Goal: Task Accomplishment & Management: Complete application form

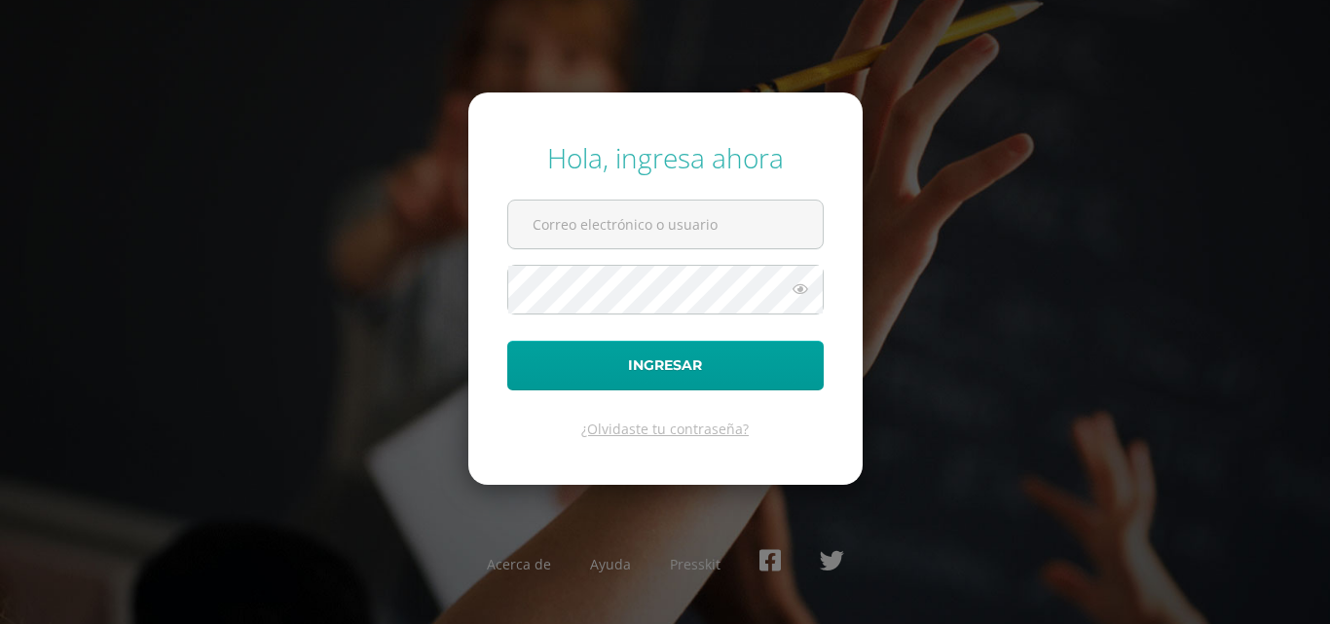
click at [607, 221] on input "text" at bounding box center [665, 225] width 315 height 48
type input "shirleypablo24@maiagt.org"
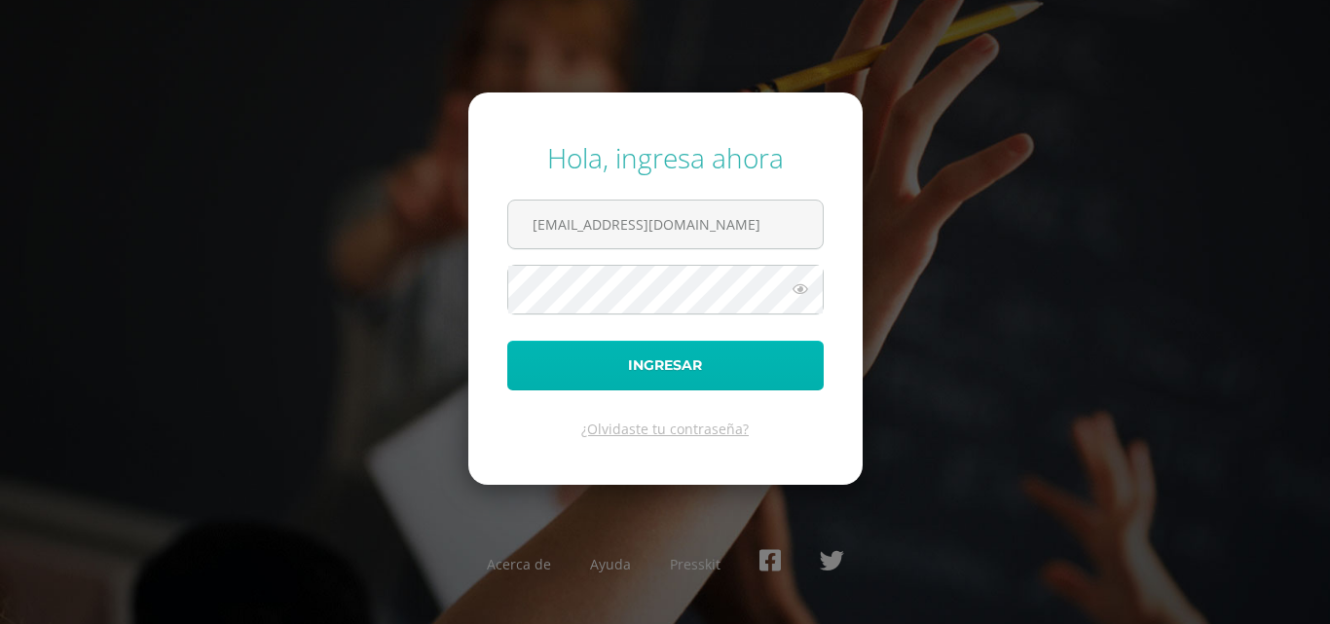
click at [631, 367] on button "Ingresar" at bounding box center [665, 366] width 316 height 50
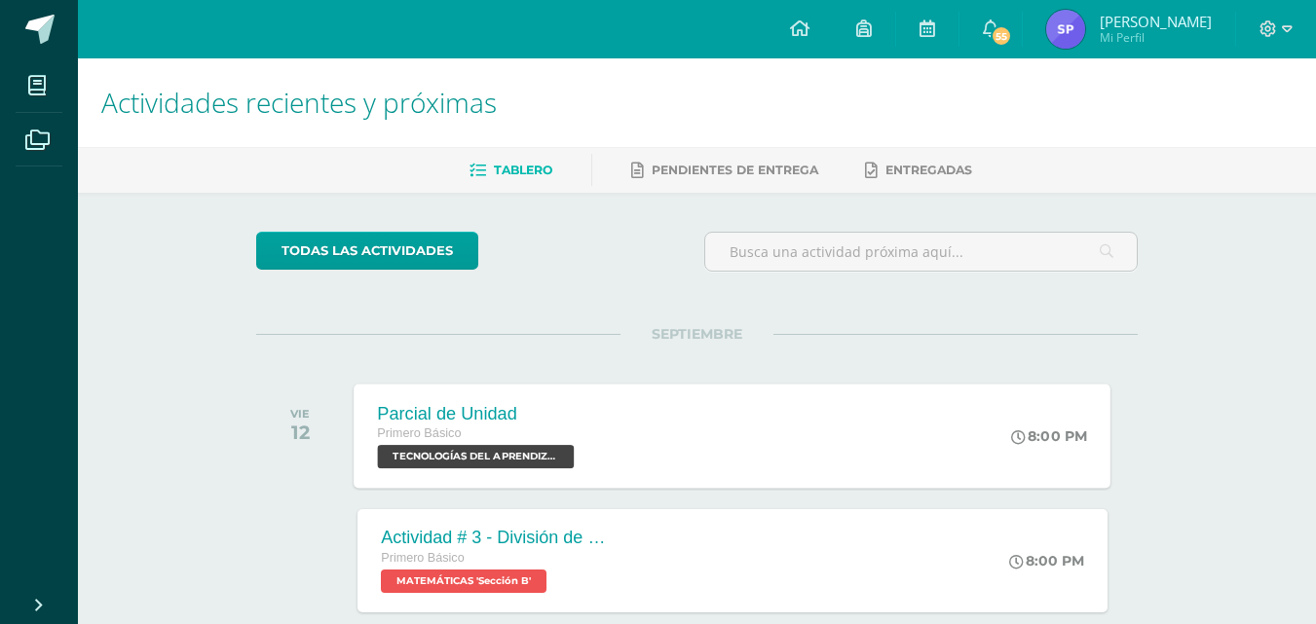
click at [519, 447] on span "TECNOLOGÍAS DEL APRENDIZAJE Y LA COMUNICACIÓN 'Sección B'" at bounding box center [476, 456] width 197 height 23
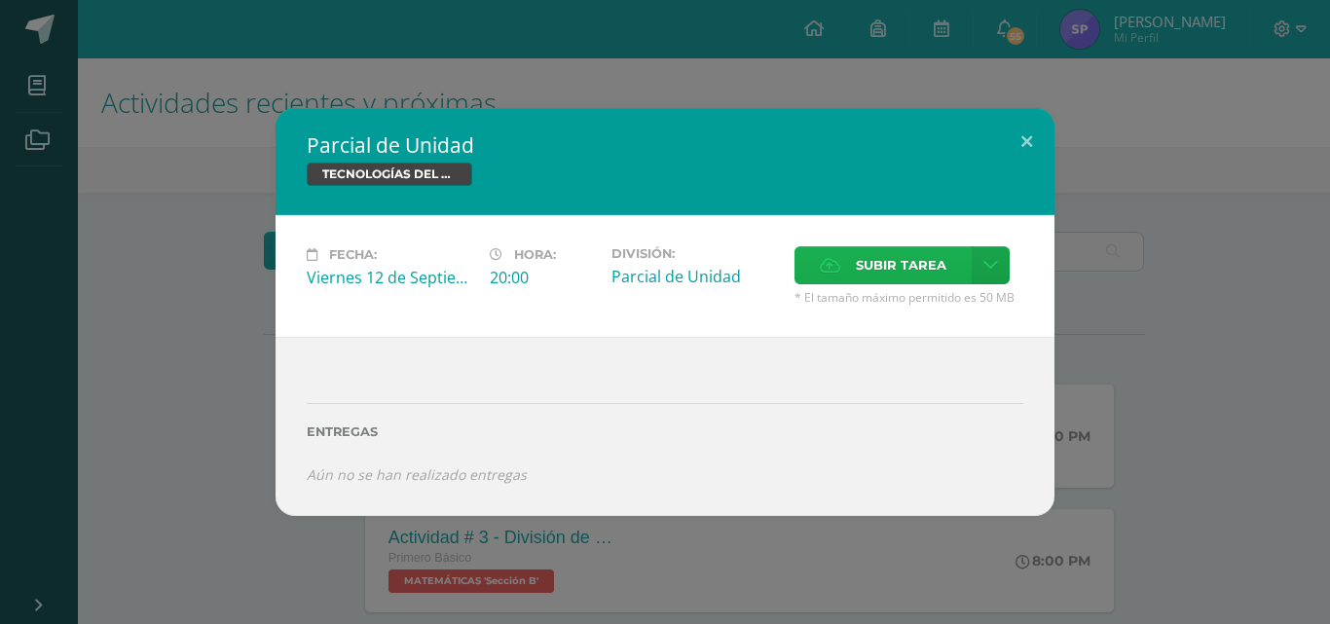
click at [885, 282] on span "Subir tarea" at bounding box center [901, 265] width 91 height 36
click at [0, 0] on input "Subir tarea" at bounding box center [0, 0] width 0 height 0
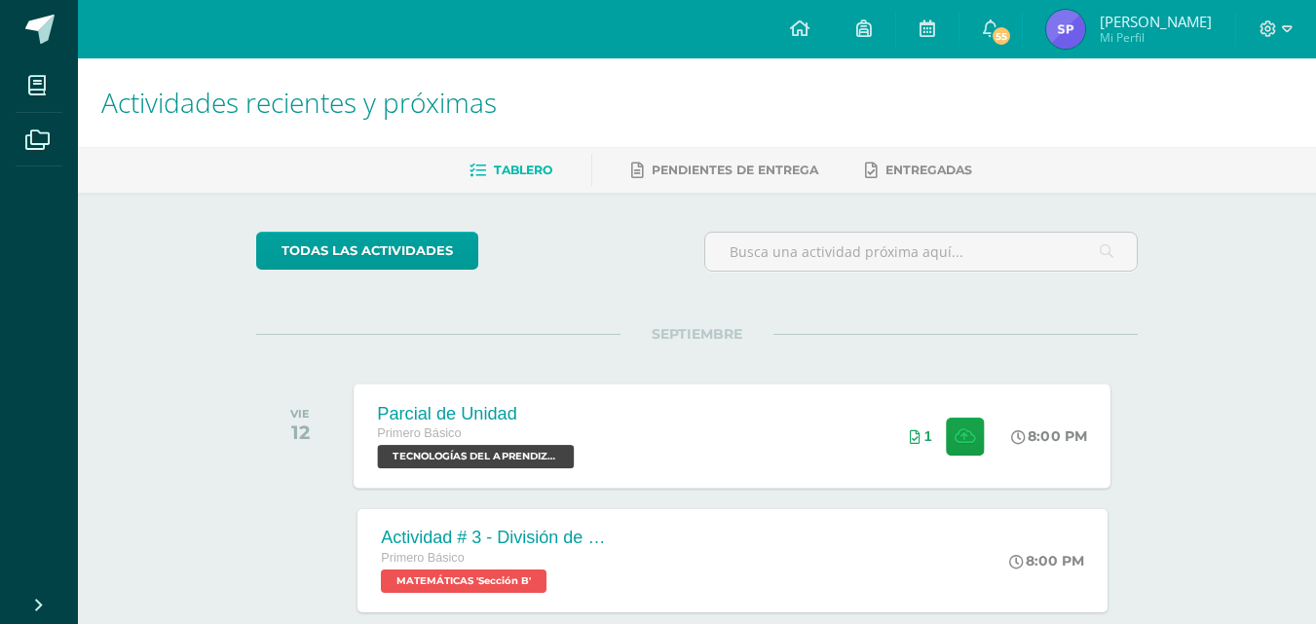
click at [909, 443] on icon at bounding box center [914, 437] width 11 height 14
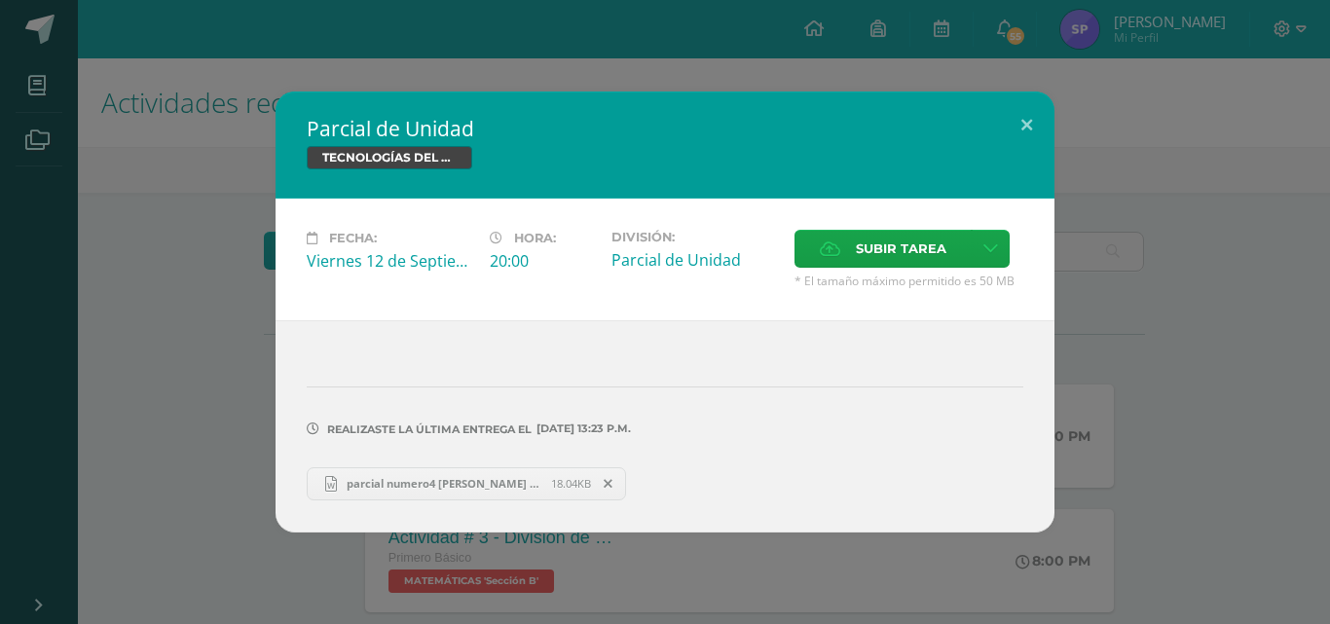
click at [609, 485] on icon at bounding box center [608, 484] width 9 height 14
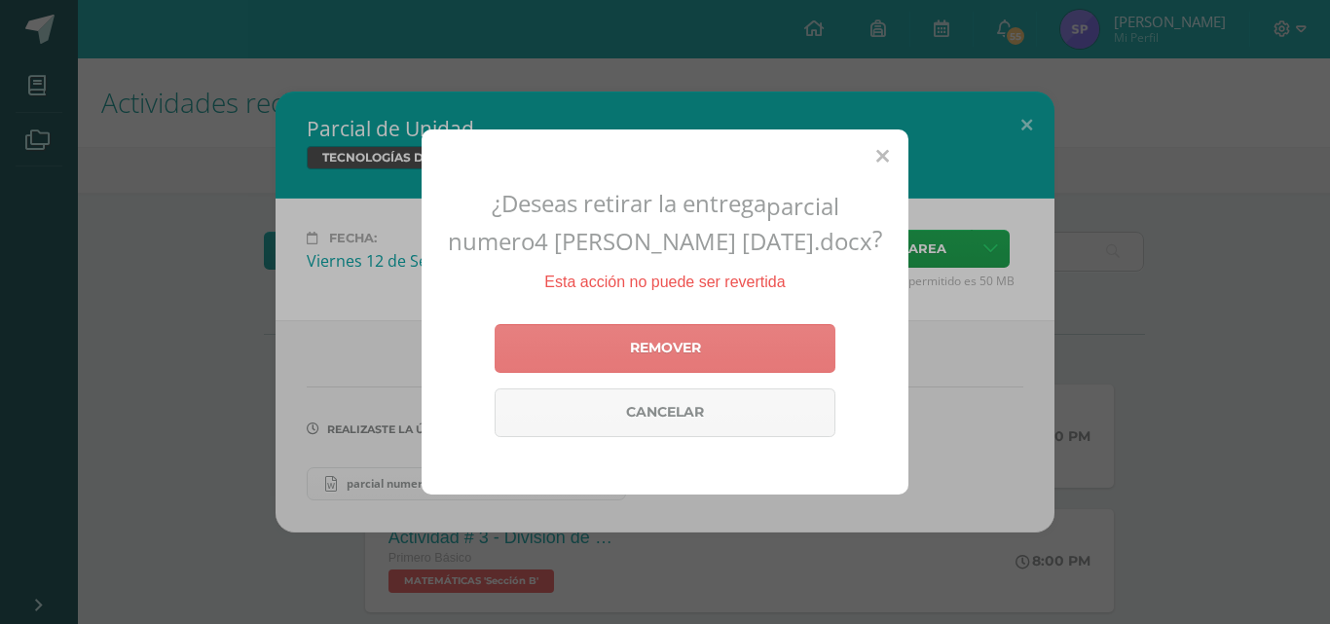
click at [675, 352] on link "Remover" at bounding box center [665, 348] width 341 height 49
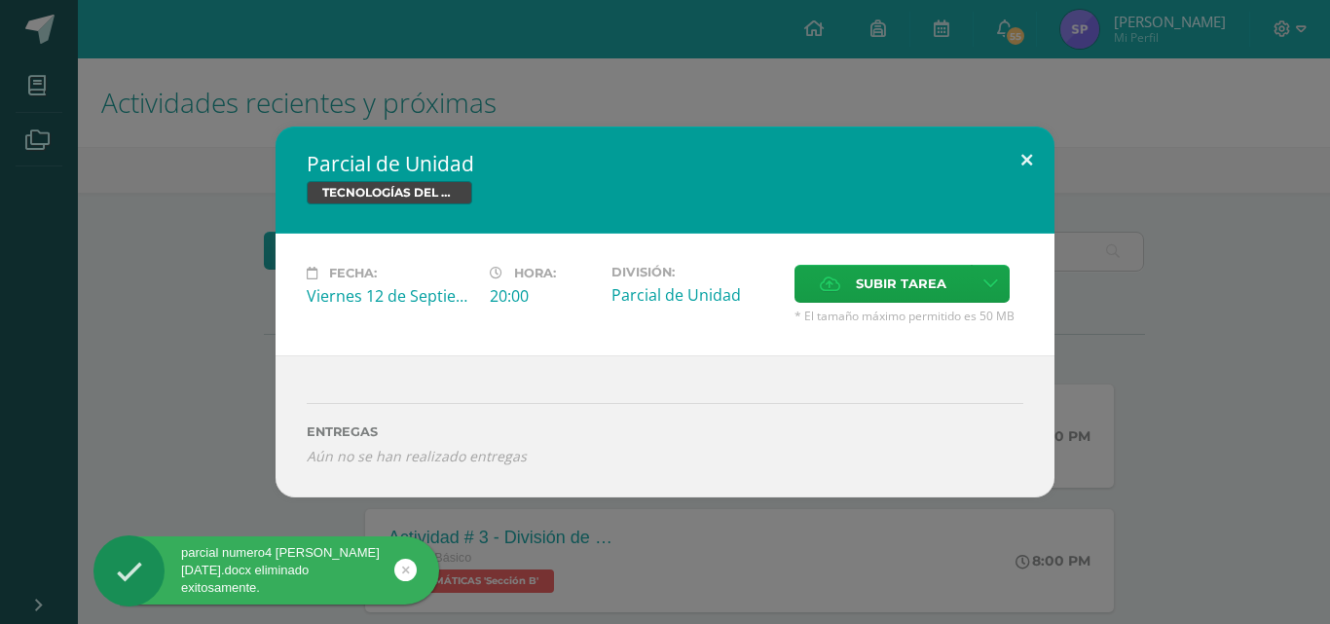
click at [1016, 144] on button at bounding box center [1027, 160] width 56 height 66
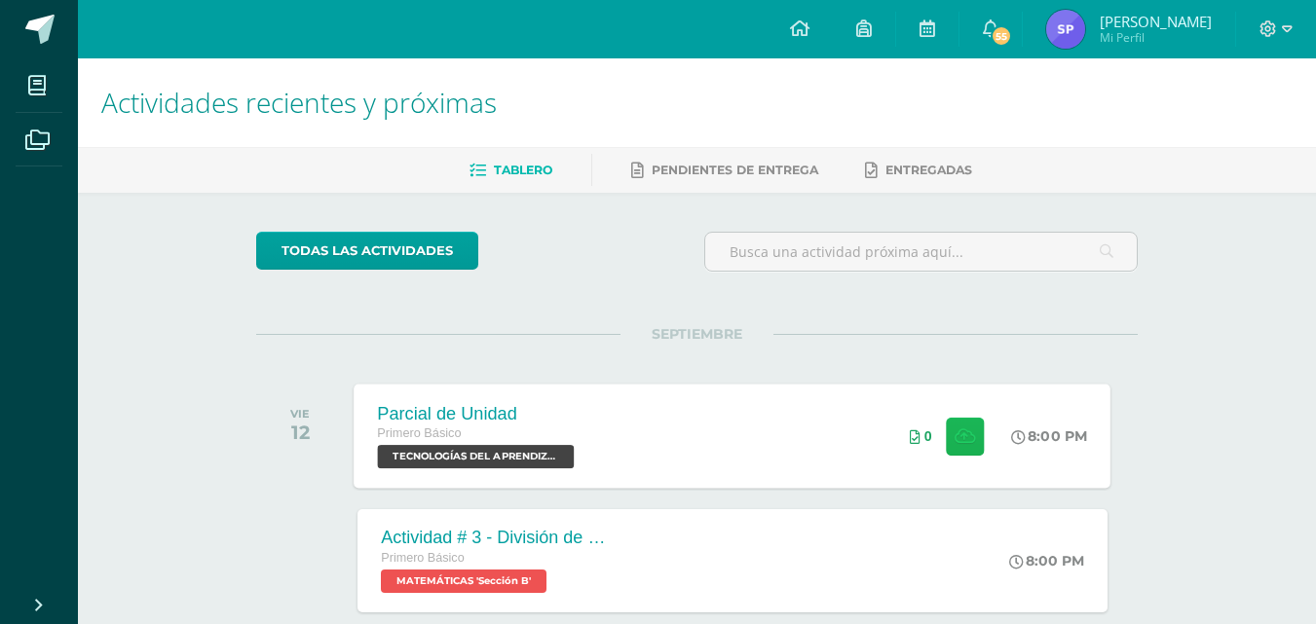
click at [964, 421] on button at bounding box center [965, 436] width 38 height 38
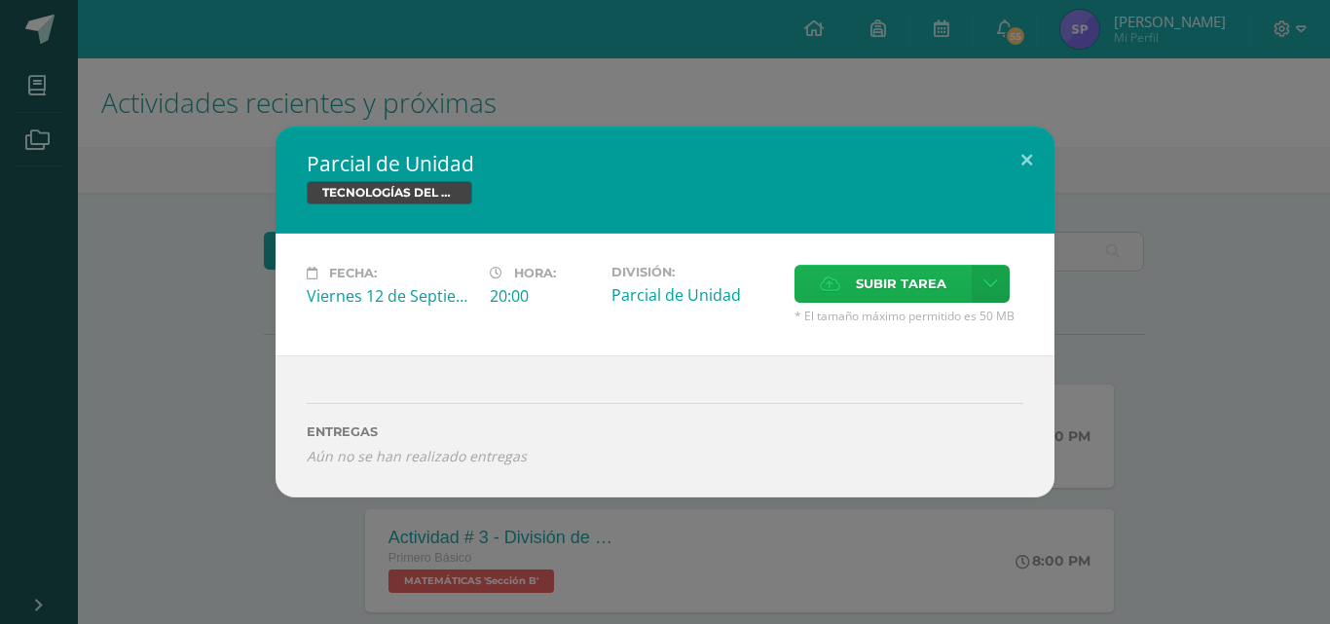
click at [943, 270] on span "Subir tarea" at bounding box center [901, 284] width 91 height 36
click at [0, 0] on input "Subir tarea" at bounding box center [0, 0] width 0 height 0
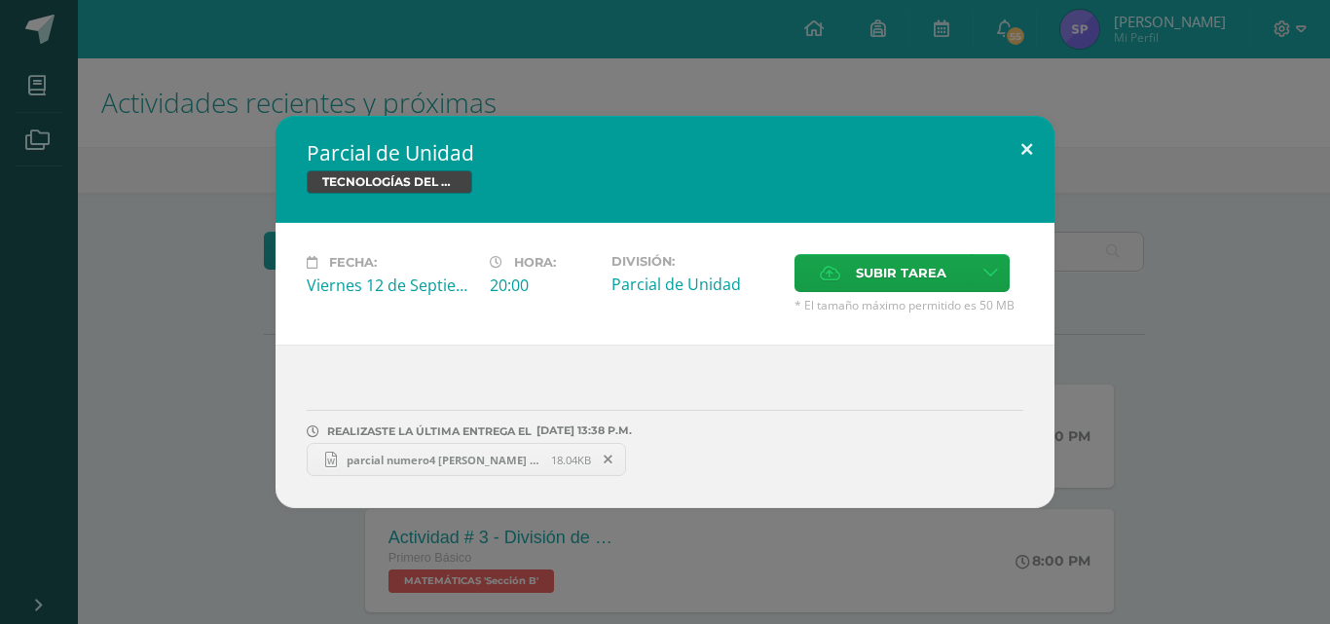
click at [1022, 148] on button at bounding box center [1027, 149] width 56 height 66
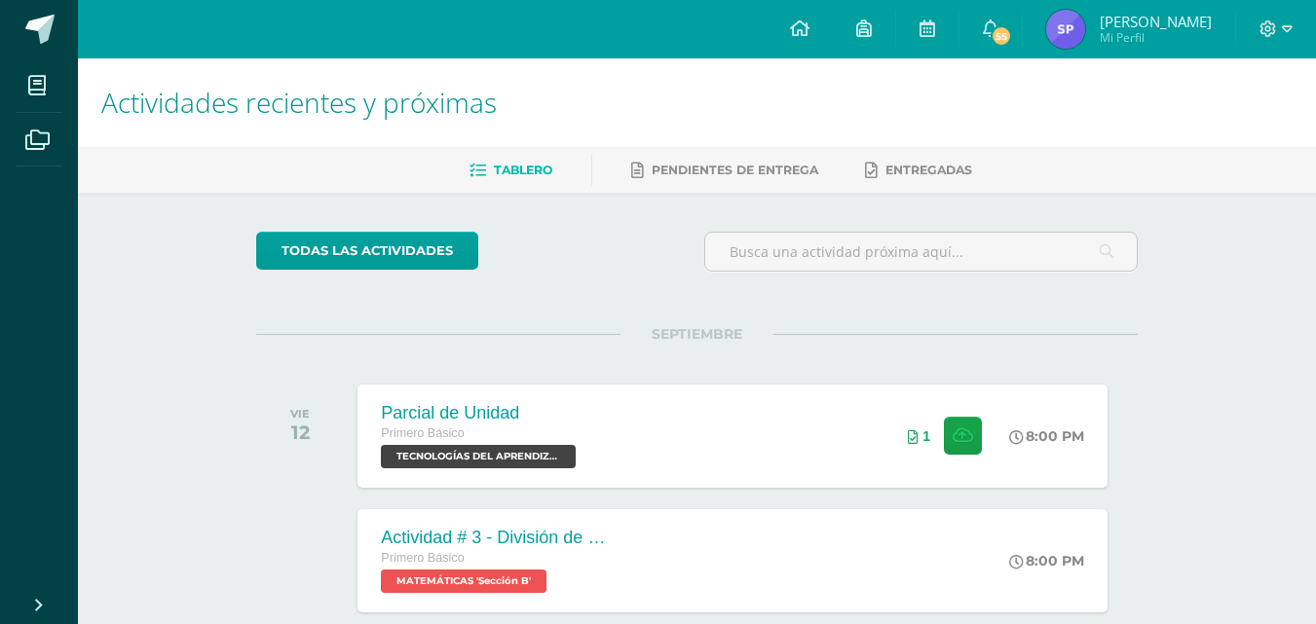
click at [1062, 34] on img at bounding box center [1065, 29] width 39 height 39
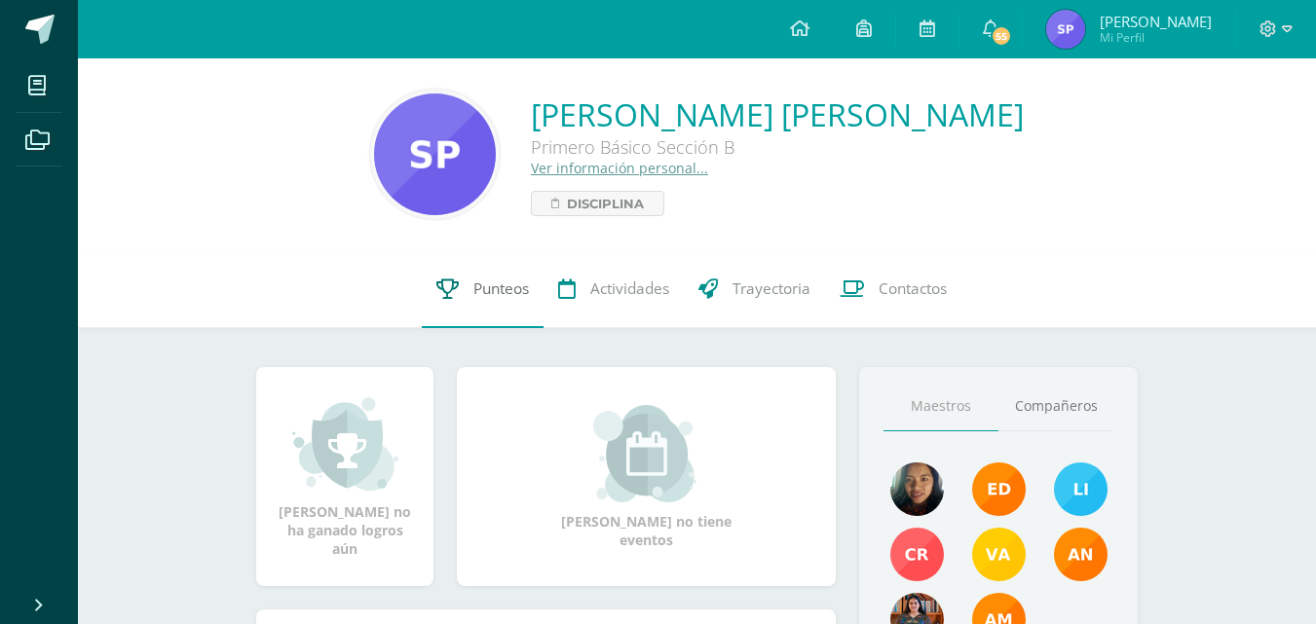
click at [475, 286] on span "Punteos" at bounding box center [501, 288] width 56 height 20
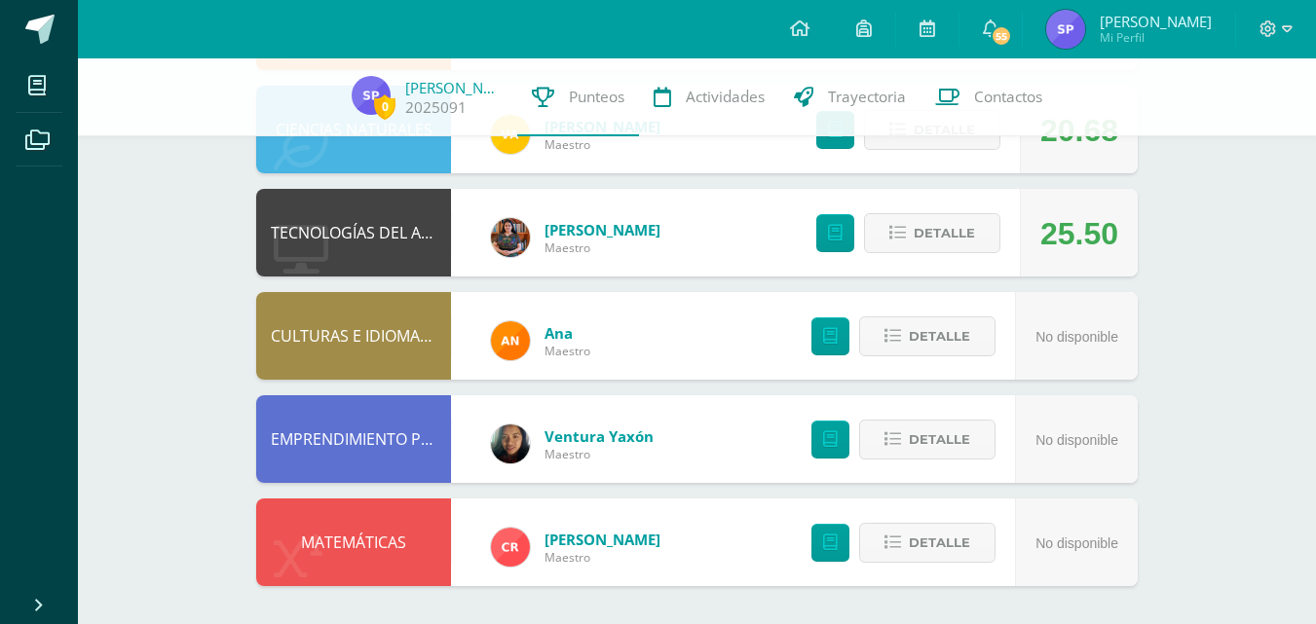
scroll to position [841, 0]
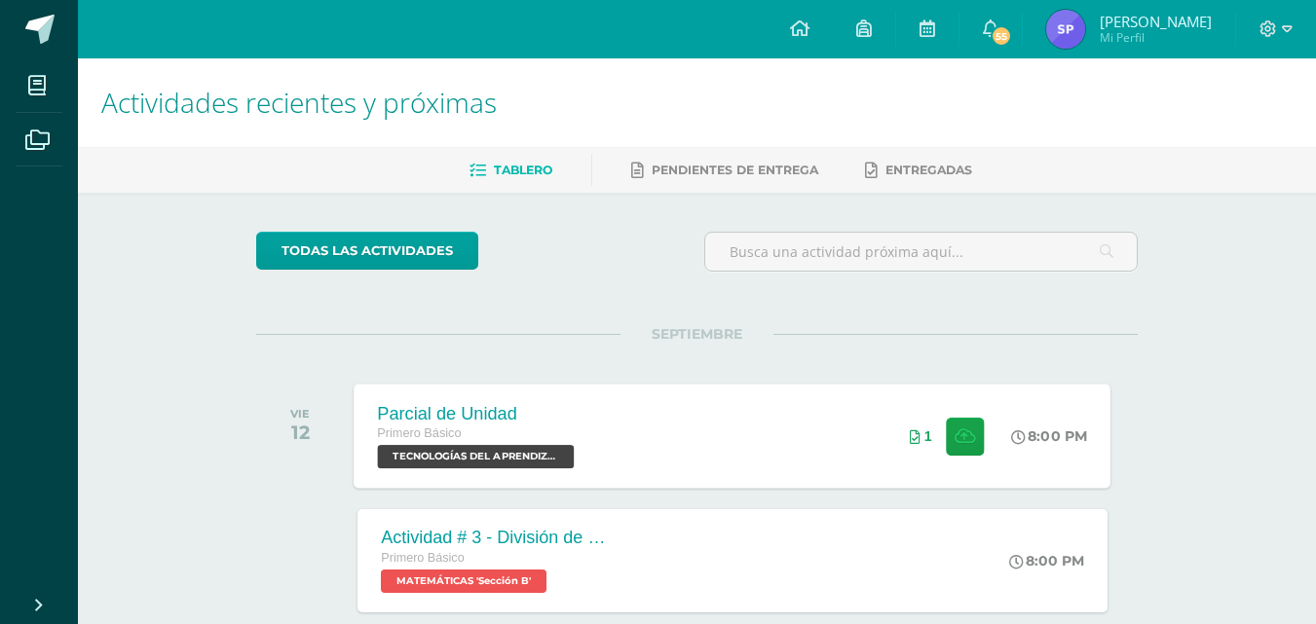
click at [915, 443] on icon at bounding box center [914, 437] width 11 height 14
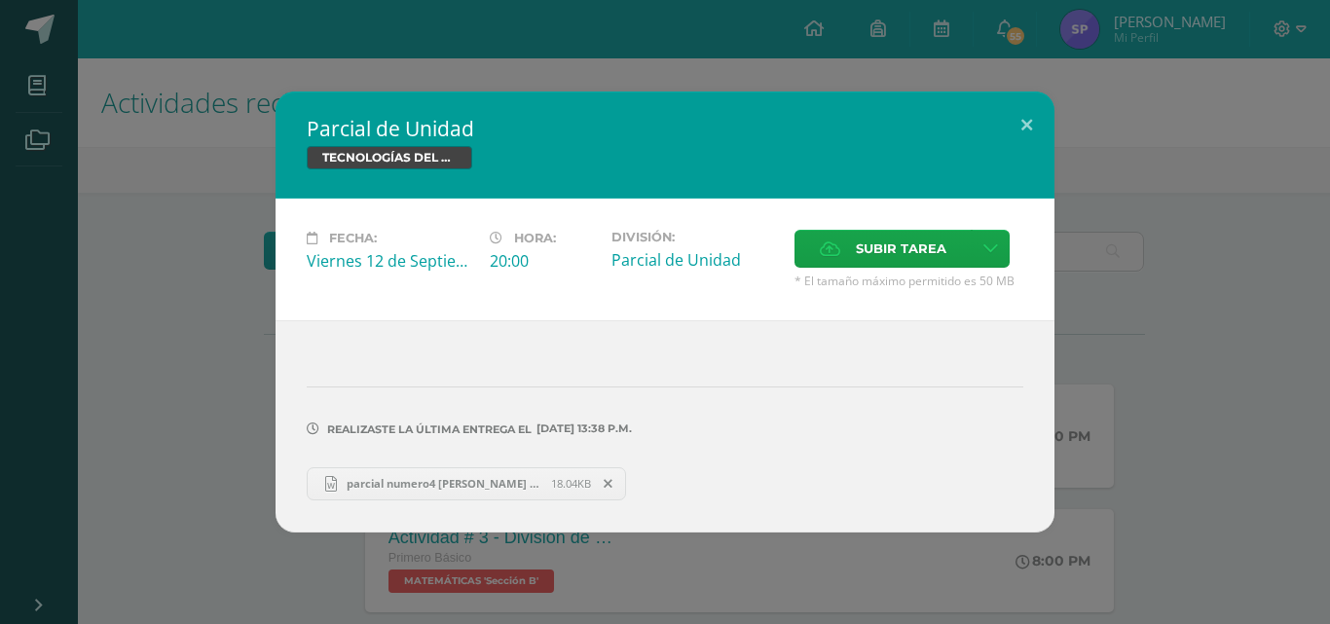
click at [611, 479] on icon at bounding box center [608, 484] width 9 height 14
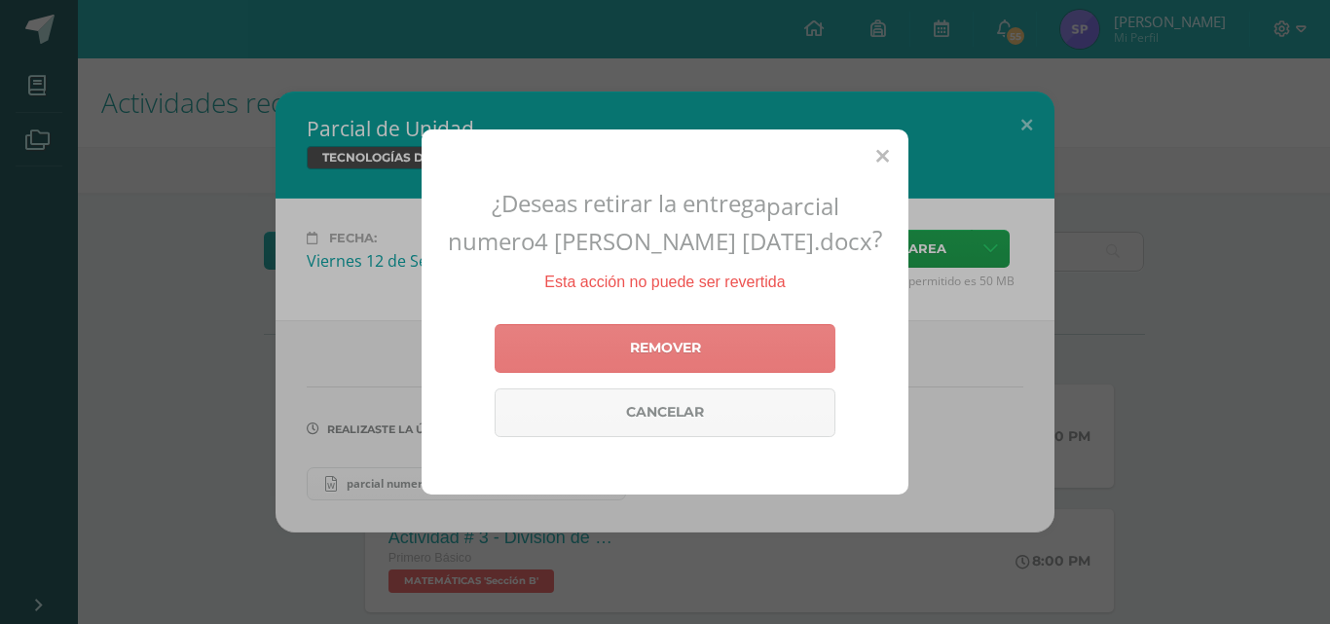
click at [744, 342] on link "Remover" at bounding box center [665, 348] width 341 height 49
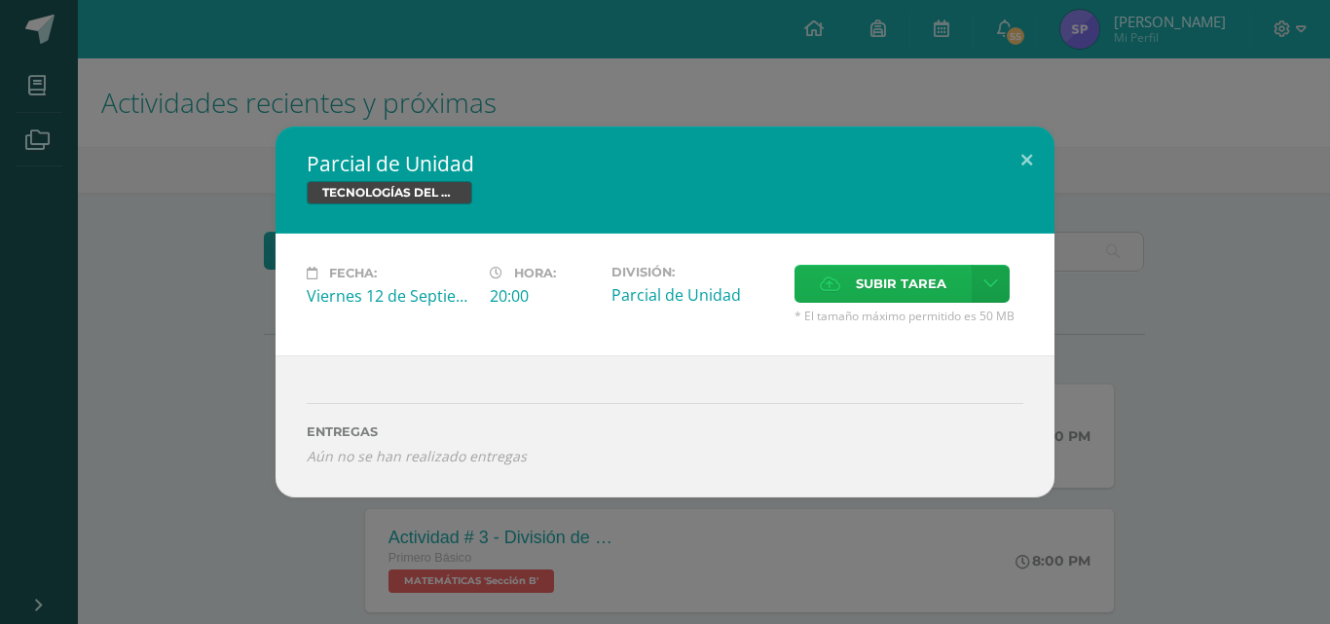
click at [933, 275] on span "Subir tarea" at bounding box center [901, 284] width 91 height 36
click at [0, 0] on input "Subir tarea" at bounding box center [0, 0] width 0 height 0
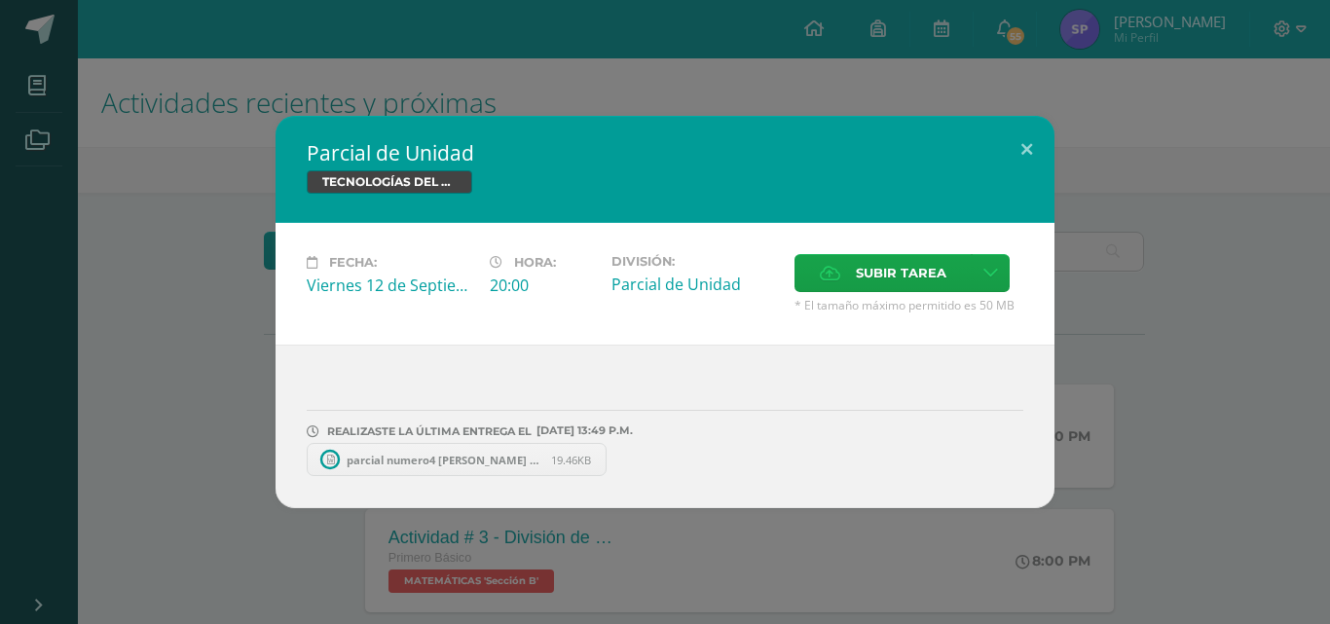
click at [455, 456] on span "parcial numero4 Shirley Pblo 12-09-2025.docx" at bounding box center [444, 460] width 214 height 15
click at [1023, 152] on button at bounding box center [1027, 149] width 56 height 66
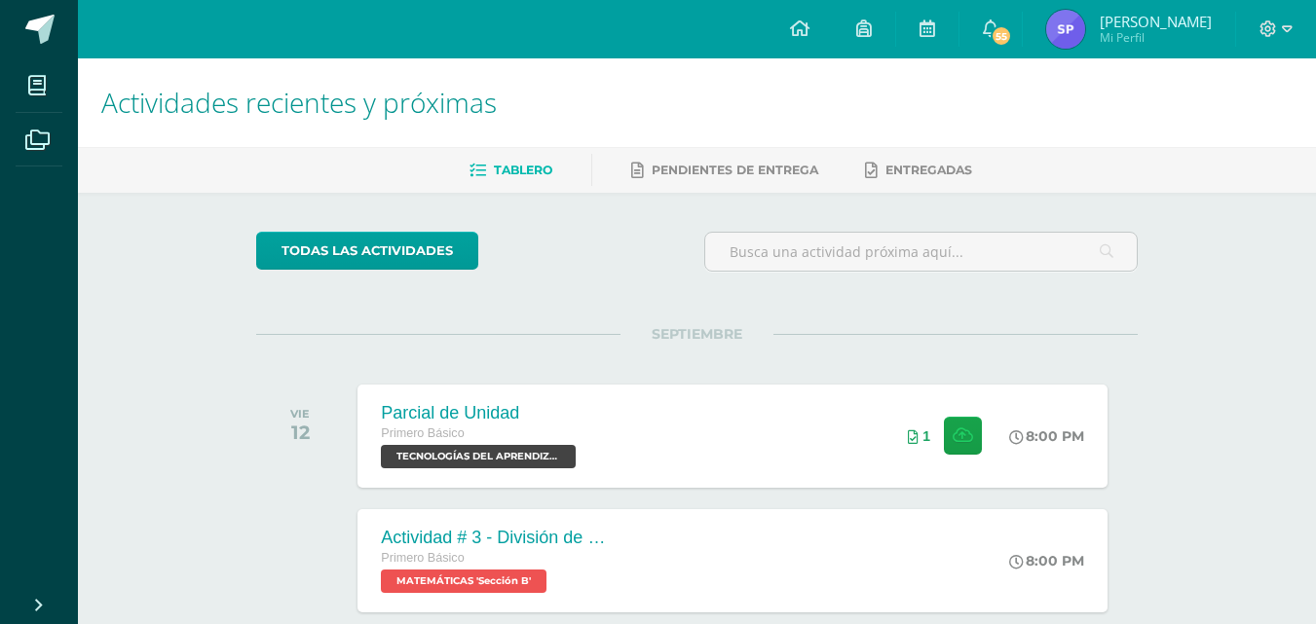
click at [1069, 39] on img at bounding box center [1065, 29] width 39 height 39
click at [1065, 12] on img at bounding box center [1065, 29] width 39 height 39
click at [1062, 29] on img at bounding box center [1065, 29] width 39 height 39
click at [1069, 17] on img at bounding box center [1065, 29] width 39 height 39
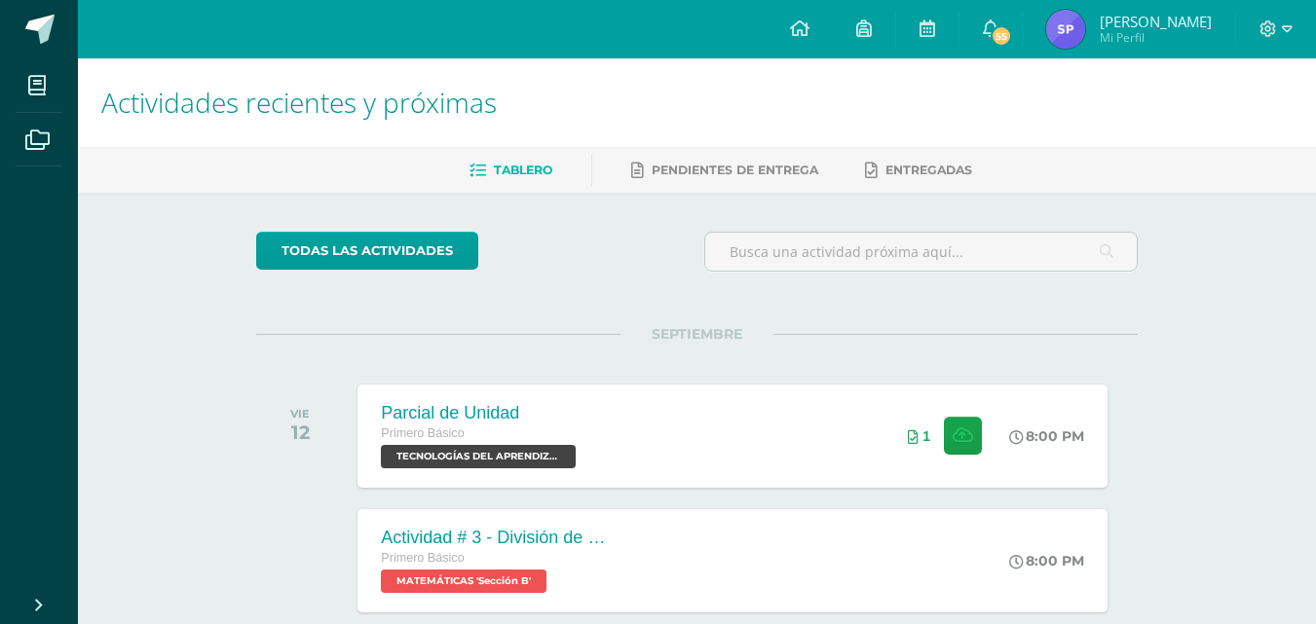
click at [1069, 17] on img at bounding box center [1065, 29] width 39 height 39
click at [1060, 19] on img at bounding box center [1065, 29] width 39 height 39
click at [1175, 36] on span "Mi Perfil" at bounding box center [1155, 37] width 112 height 17
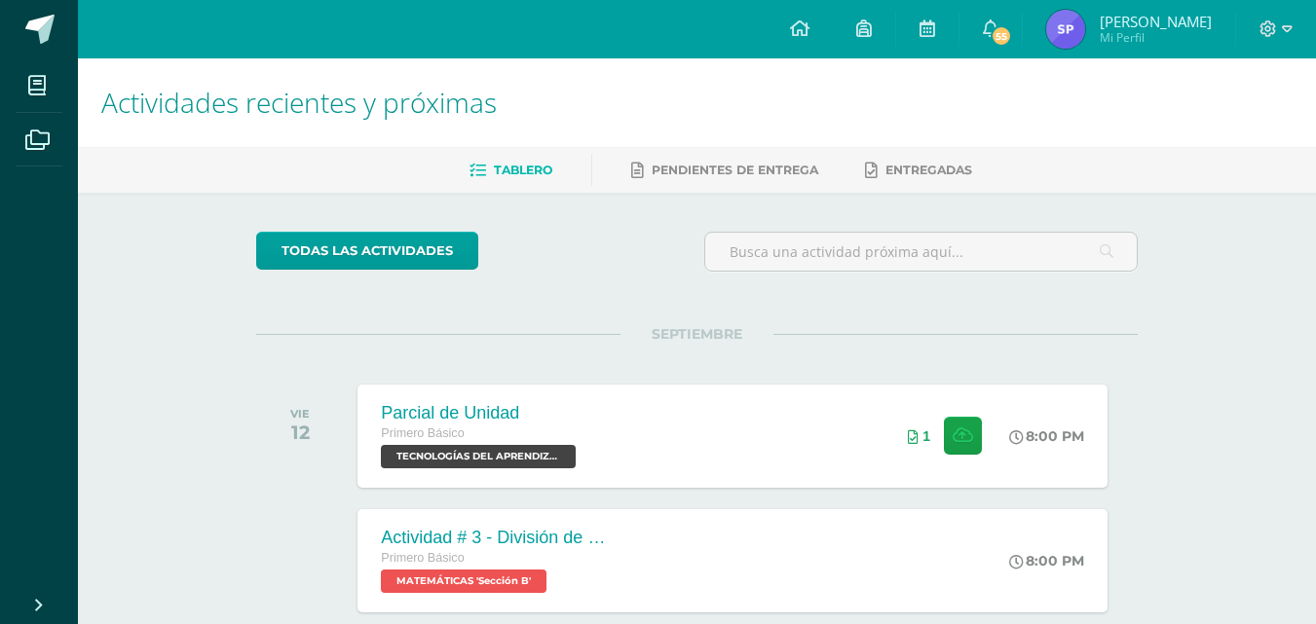
click at [1068, 8] on link "Shirley Nabí Alejandra Mi Perfil" at bounding box center [1128, 29] width 212 height 58
click at [1080, 36] on span "Shirley Nabí Alejandra Mi Perfil" at bounding box center [1128, 29] width 173 height 39
click at [1153, 12] on span "[PERSON_NAME]" at bounding box center [1155, 21] width 112 height 19
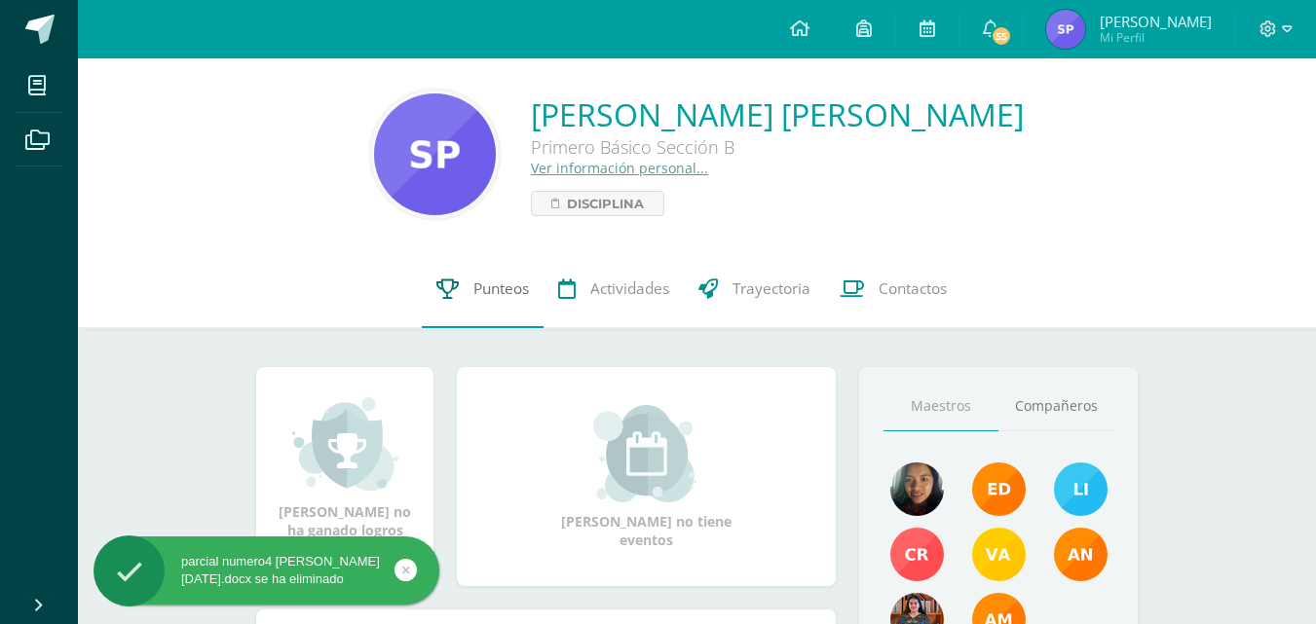
click at [476, 275] on link "Punteos" at bounding box center [483, 289] width 122 height 78
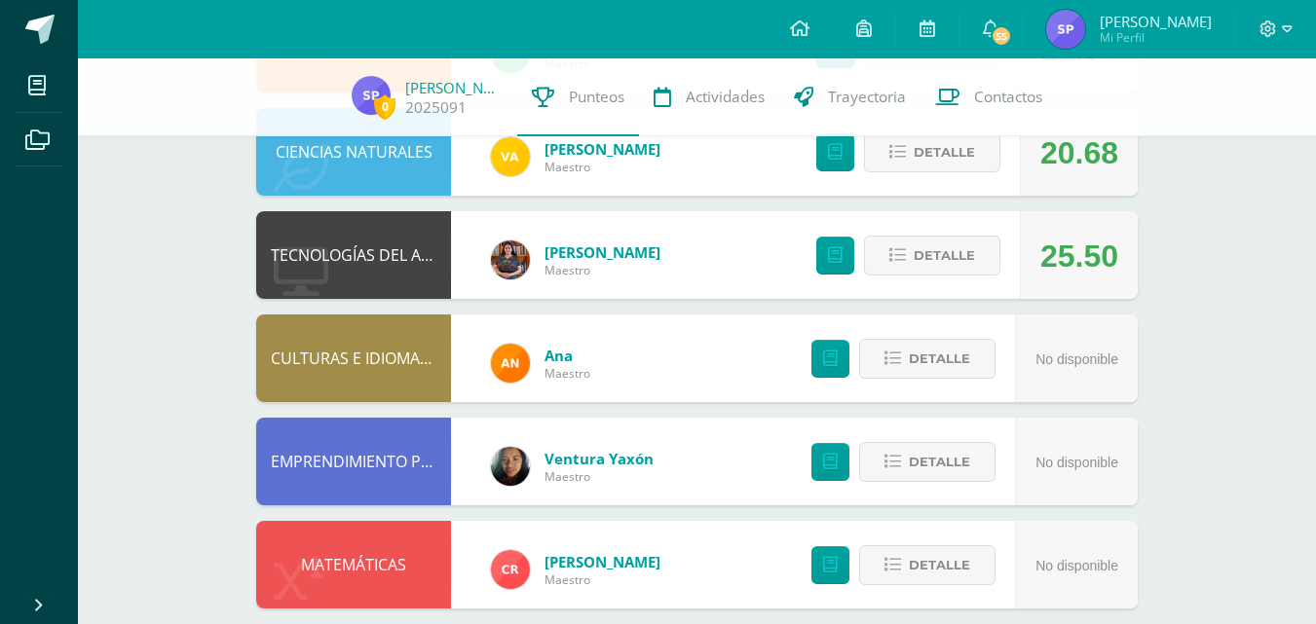
scroll to position [841, 0]
